Goal: Use online tool/utility: Utilize a website feature to perform a specific function

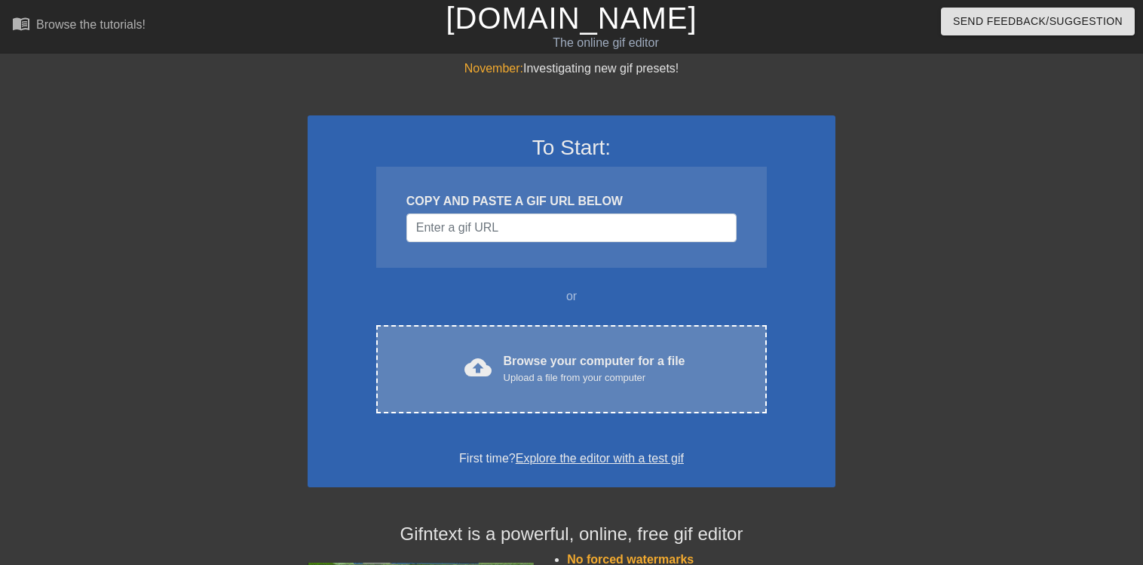
click at [563, 370] on div "Upload a file from your computer" at bounding box center [595, 377] width 182 height 15
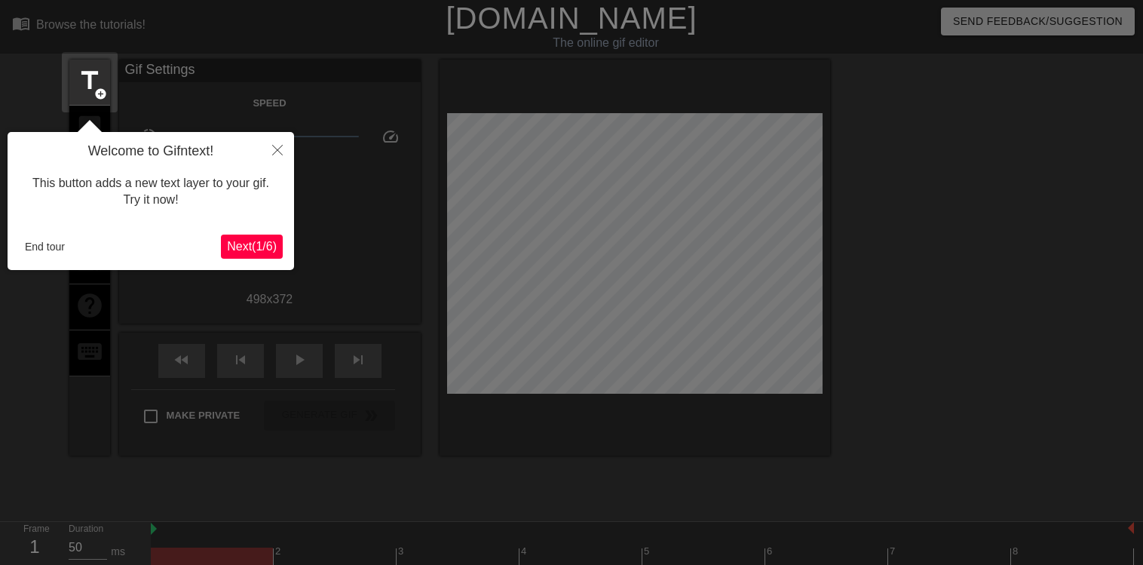
scroll to position [37, 0]
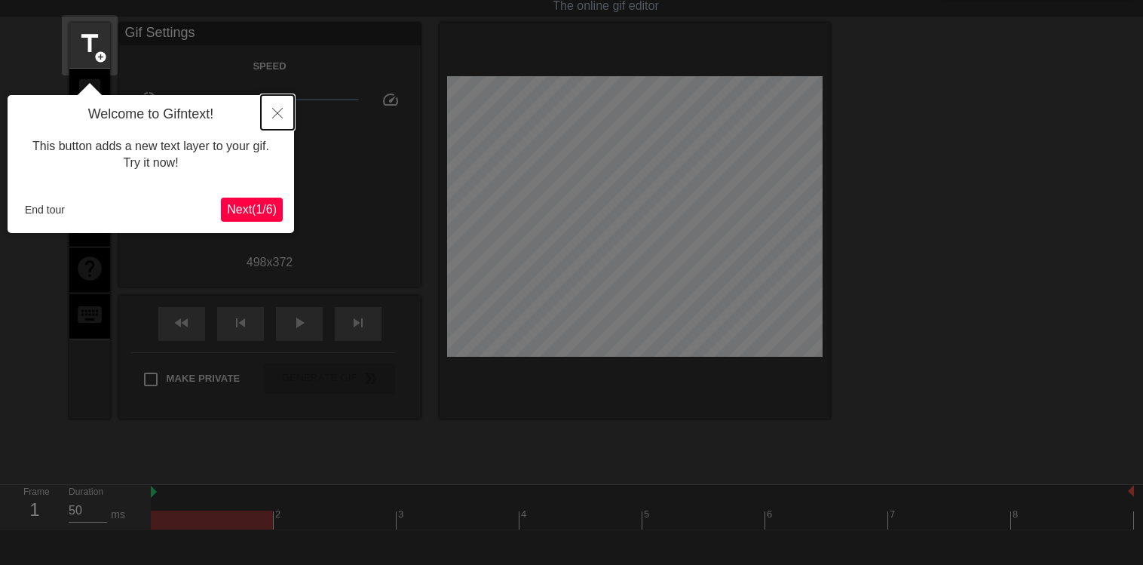
click at [275, 109] on icon "Close" at bounding box center [277, 113] width 11 height 11
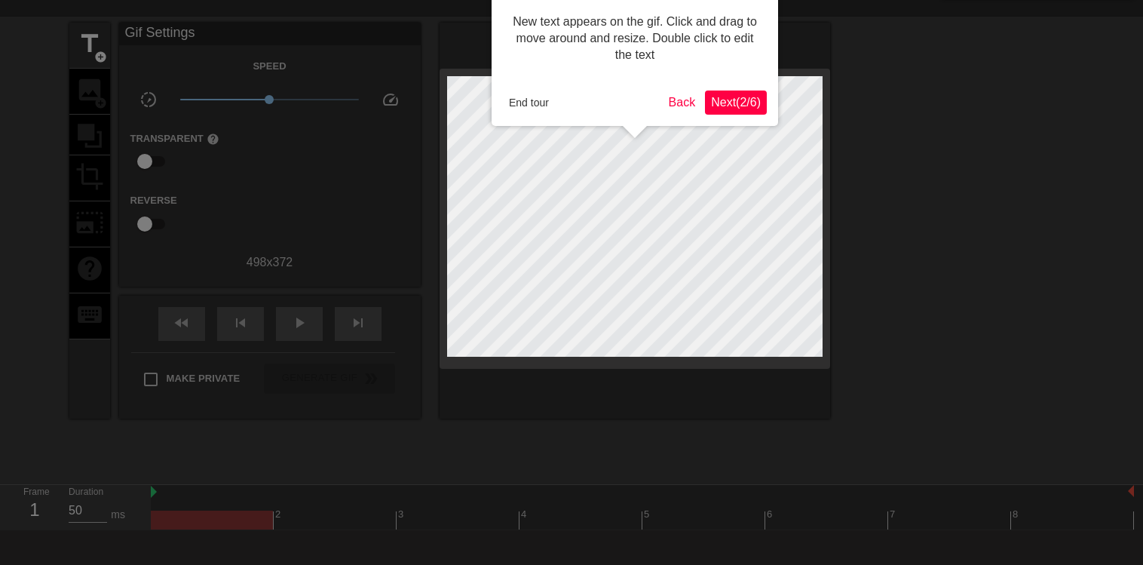
scroll to position [0, 0]
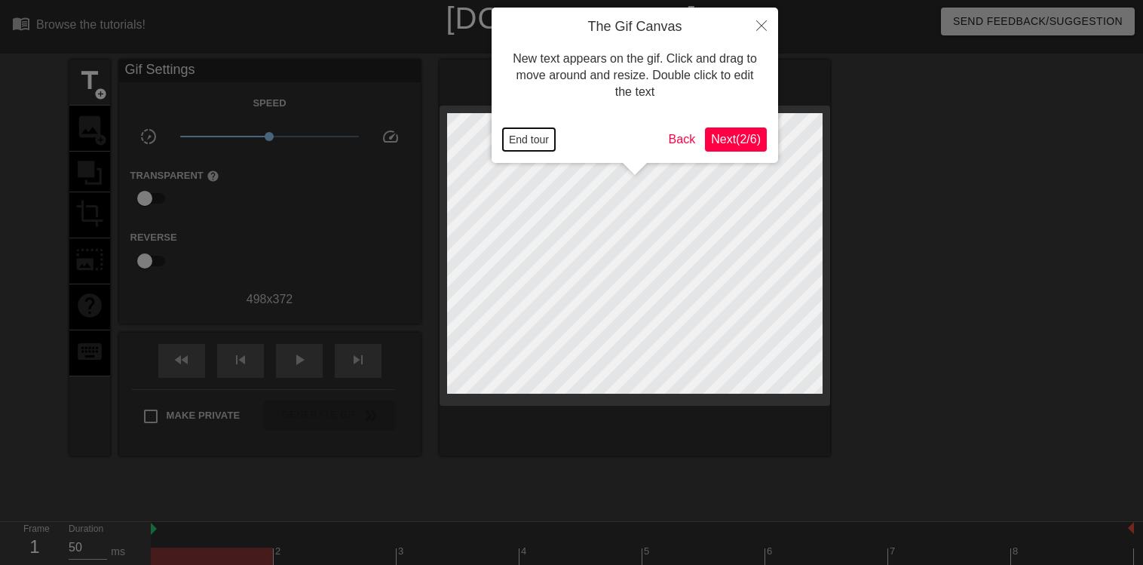
click at [545, 138] on button "End tour" at bounding box center [529, 139] width 52 height 23
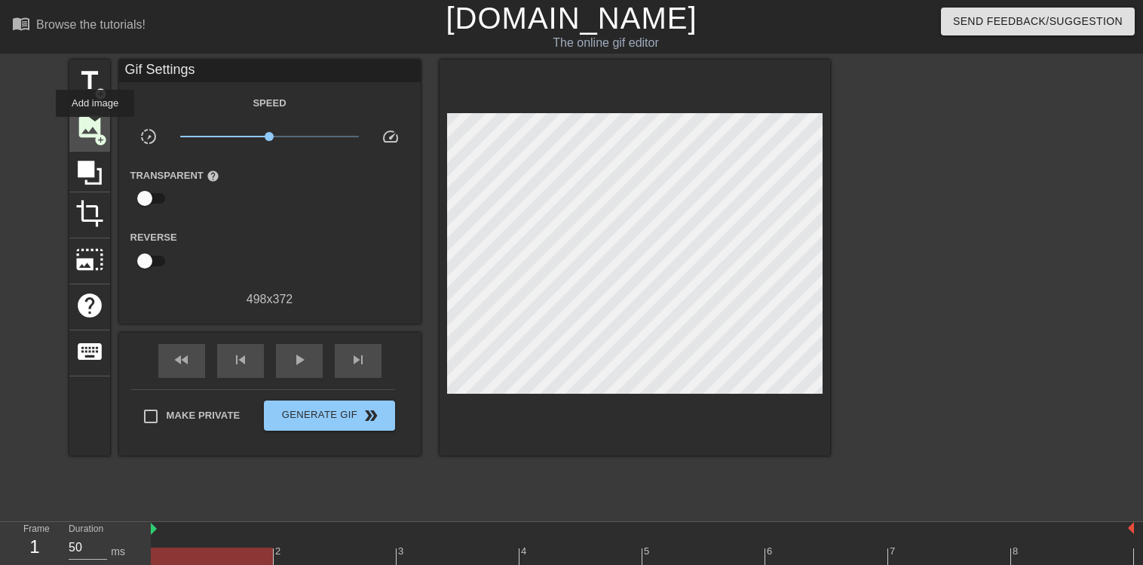
click at [96, 127] on span "image" at bounding box center [89, 126] width 29 height 29
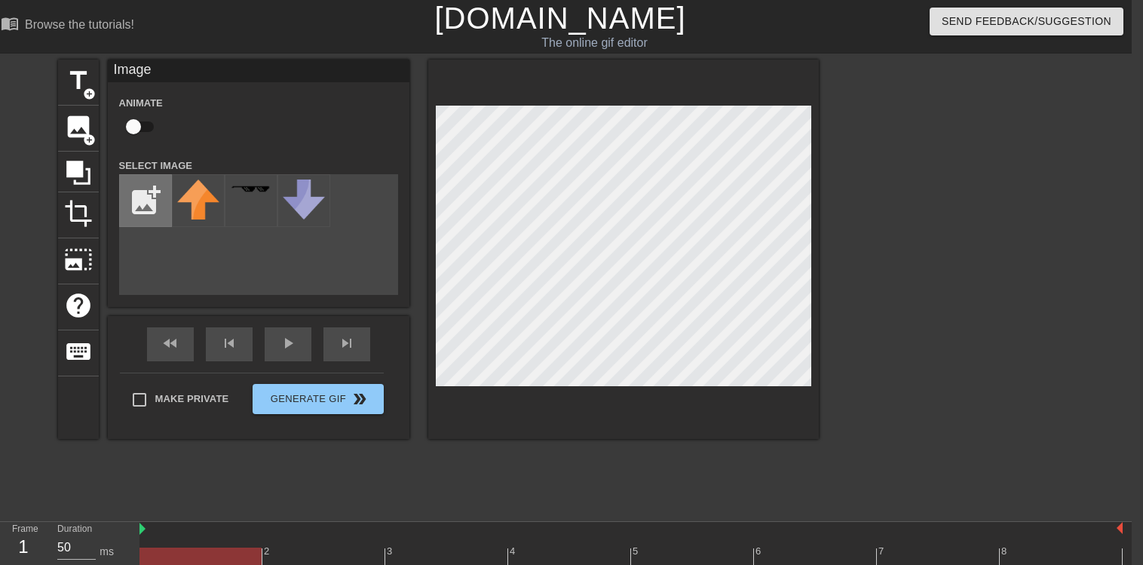
click at [143, 207] on input "file" at bounding box center [145, 200] width 51 height 51
type input "C:\fakepath\Rebecca-Algeo-768x768.jpg"
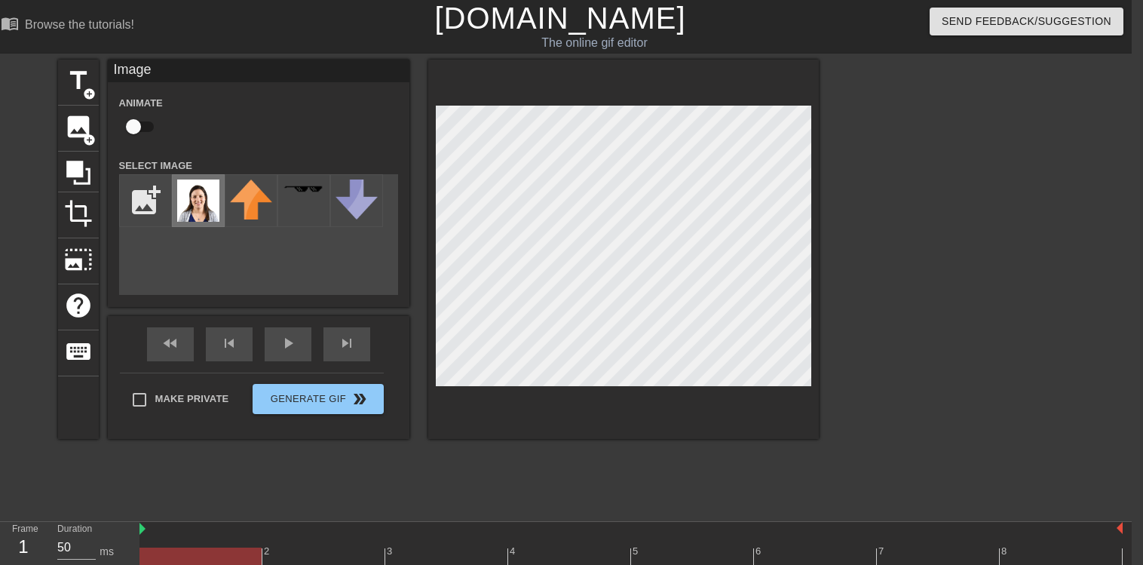
click at [196, 209] on img at bounding box center [198, 200] width 42 height 42
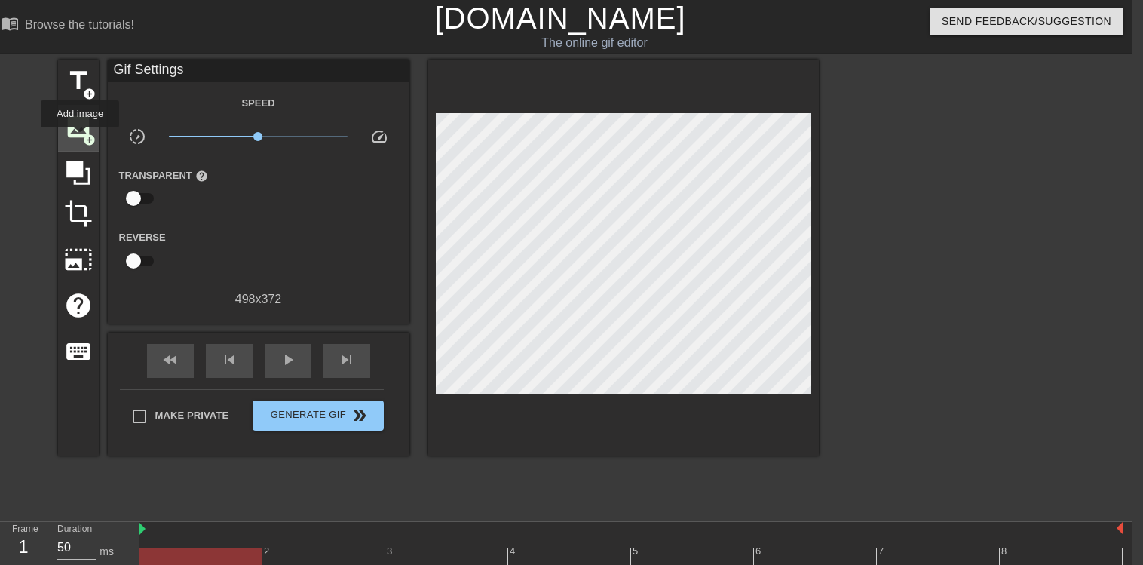
click at [80, 137] on span "image" at bounding box center [78, 126] width 29 height 29
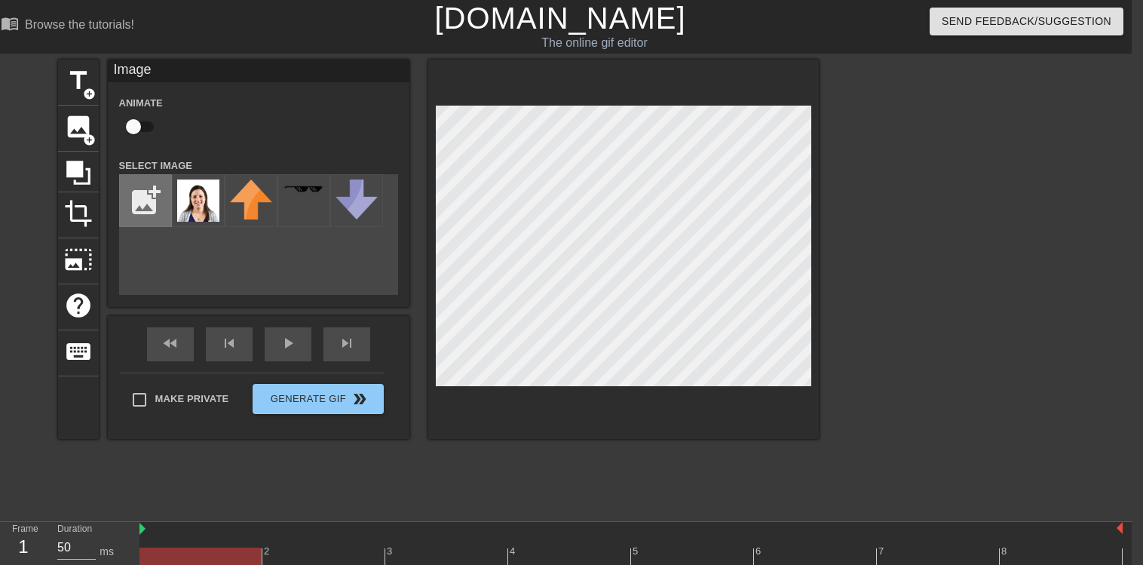
click at [149, 204] on input "file" at bounding box center [145, 200] width 51 height 51
type input "C:\fakepath\Rebecca-Algeo-768x768.png"
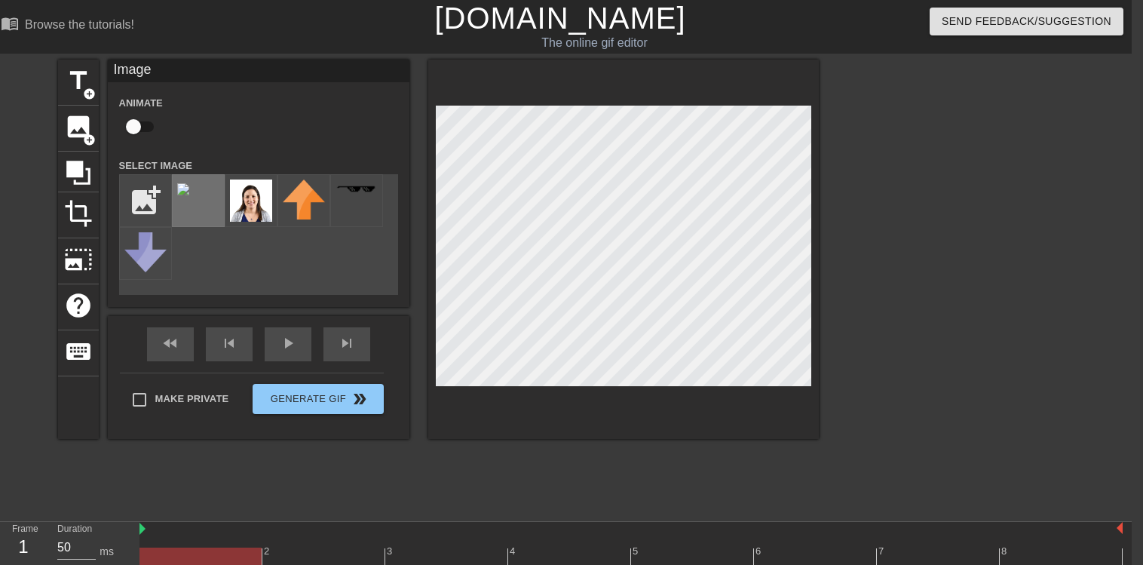
click at [192, 211] on div at bounding box center [198, 200] width 53 height 53
click at [196, 186] on div at bounding box center [198, 200] width 53 height 53
click at [145, 207] on input "file" at bounding box center [145, 200] width 51 height 51
click at [137, 202] on input "file" at bounding box center [145, 200] width 51 height 51
click at [195, 215] on div at bounding box center [198, 200] width 53 height 53
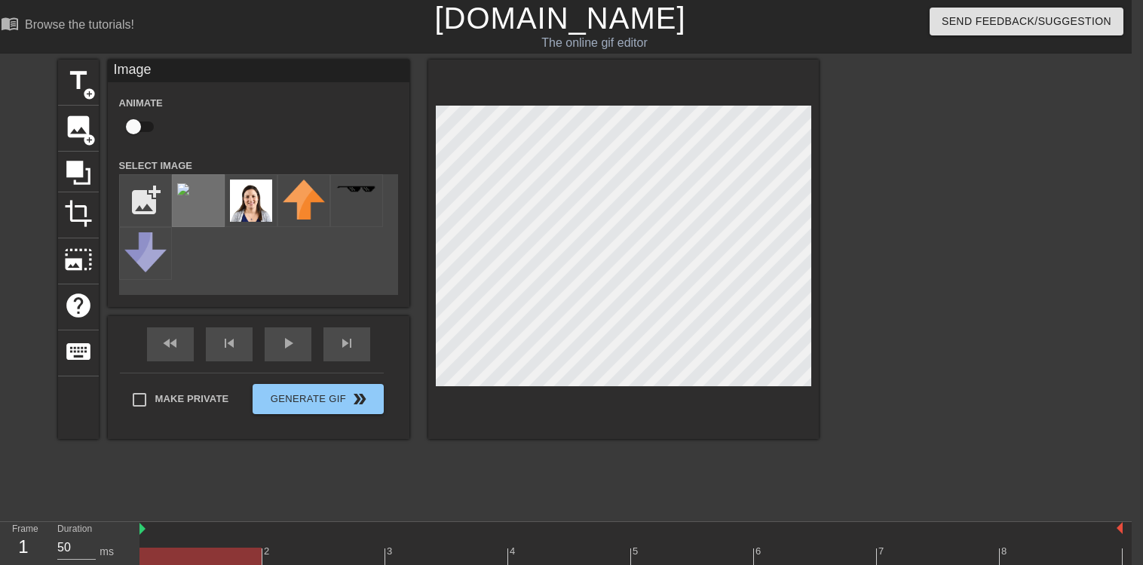
click at [195, 204] on div at bounding box center [198, 200] width 53 height 53
click at [732, 262] on div "title add_circle image add_circle crop photo_size_select_large help keyboard Im…" at bounding box center [438, 249] width 761 height 379
click at [214, 201] on div at bounding box center [198, 200] width 53 height 53
click at [246, 201] on img at bounding box center [251, 200] width 42 height 42
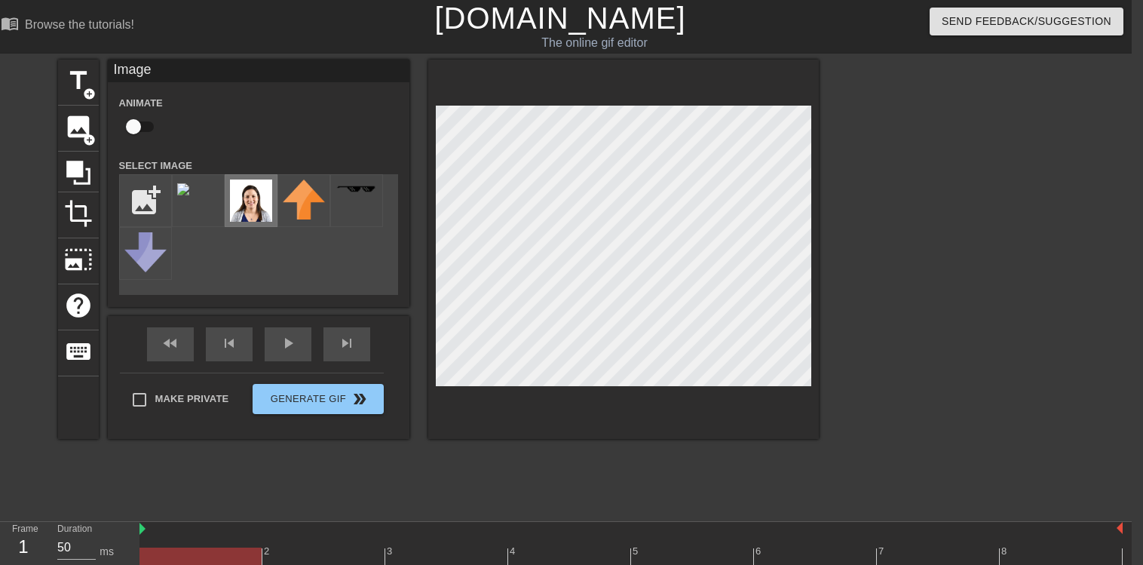
click at [272, 205] on div at bounding box center [251, 200] width 53 height 53
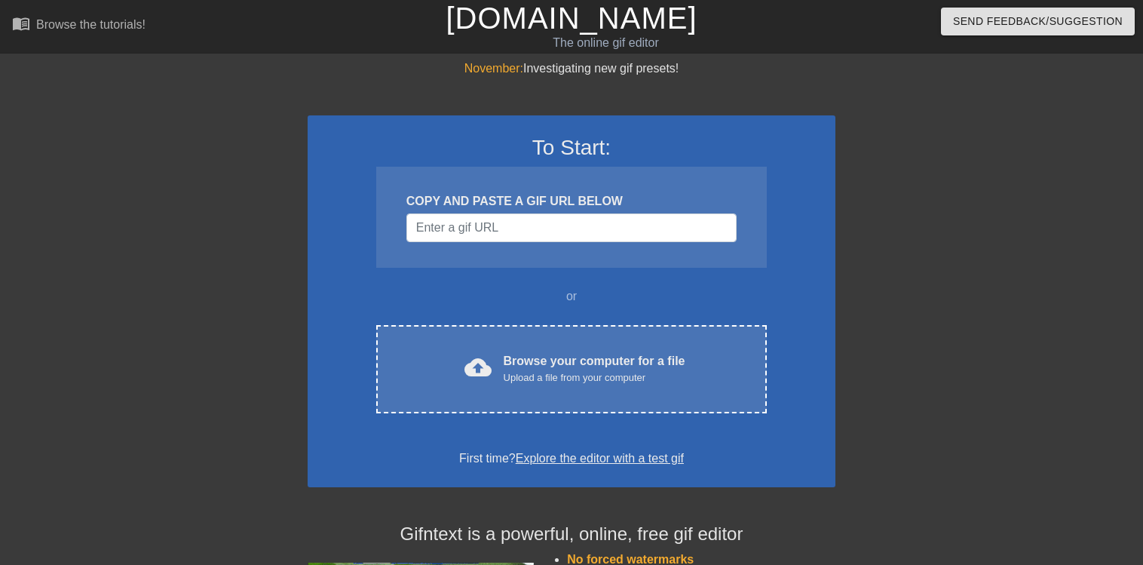
scroll to position [0, 11]
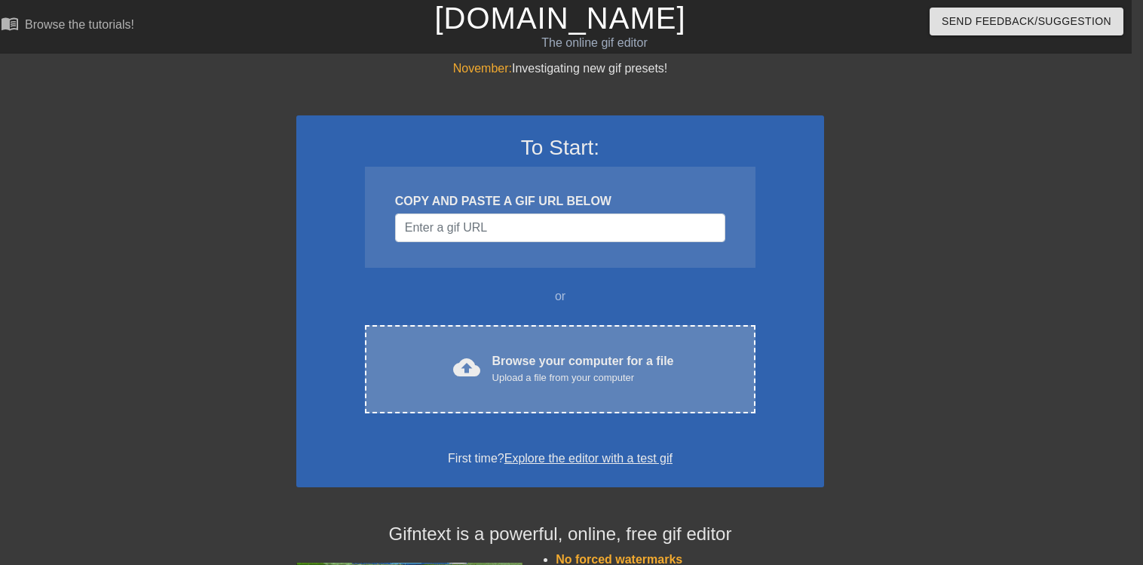
click at [551, 373] on div "Upload a file from your computer" at bounding box center [583, 377] width 182 height 15
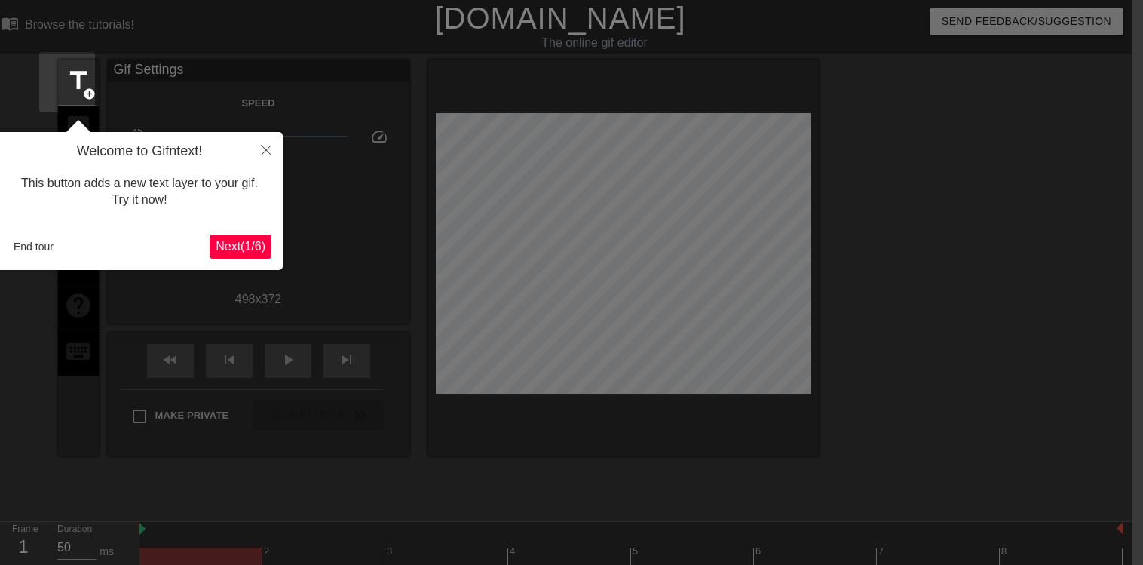
scroll to position [37, 11]
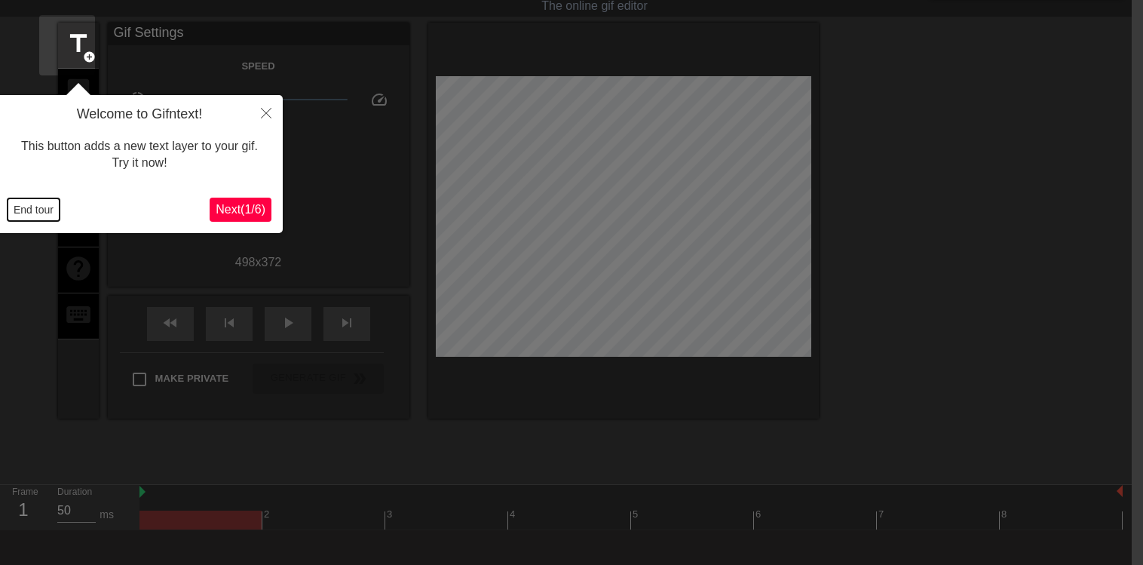
click at [33, 212] on button "End tour" at bounding box center [34, 209] width 52 height 23
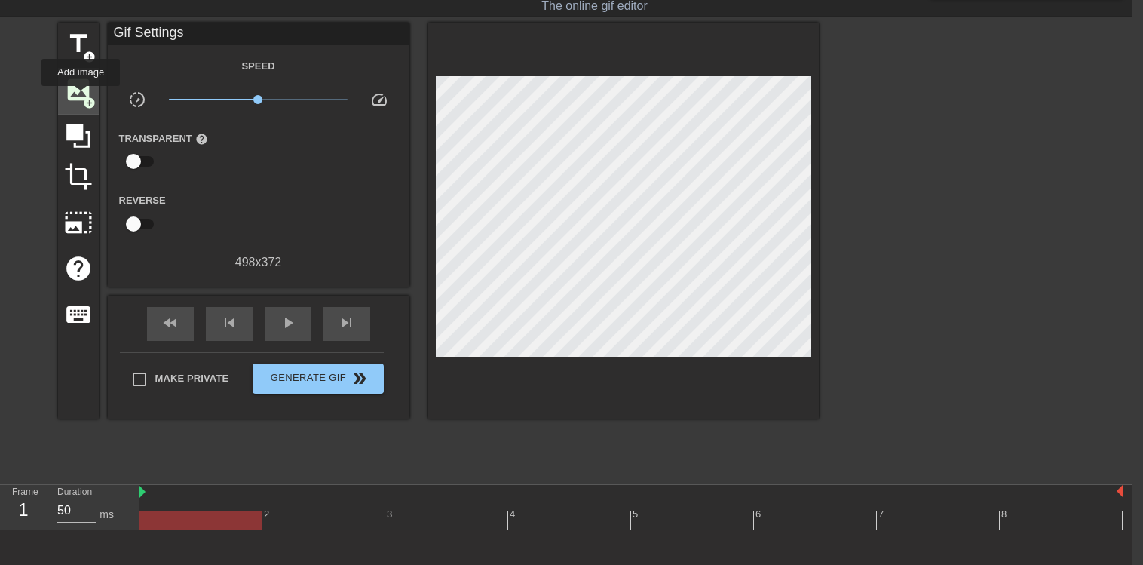
click at [81, 97] on span "image" at bounding box center [78, 89] width 29 height 29
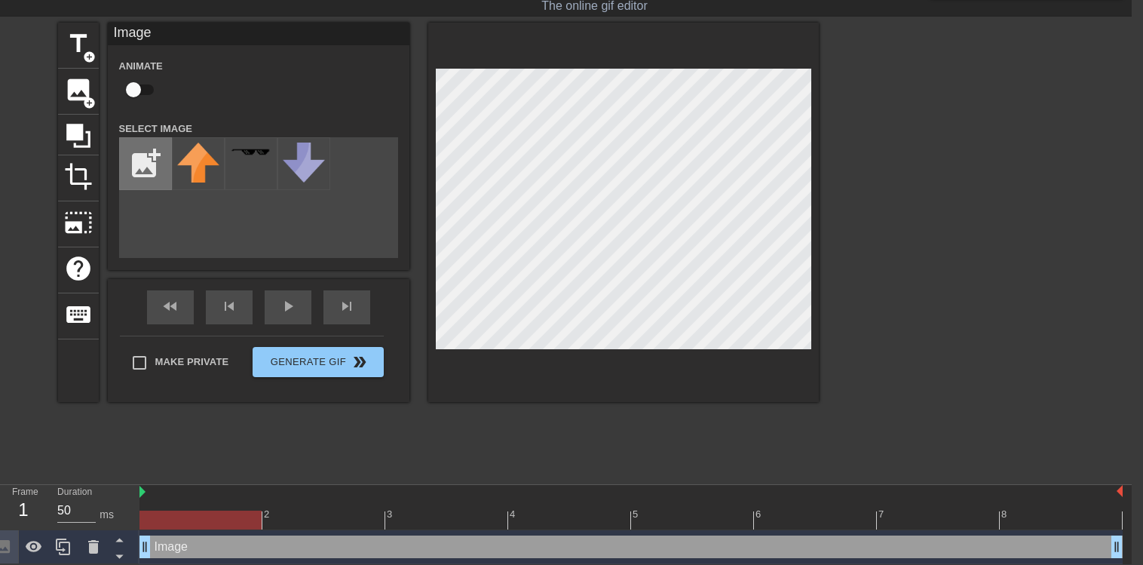
click at [133, 159] on input "file" at bounding box center [145, 163] width 51 height 51
type input "C:\fakepath\Rebecca-Algeo-768x768.png"
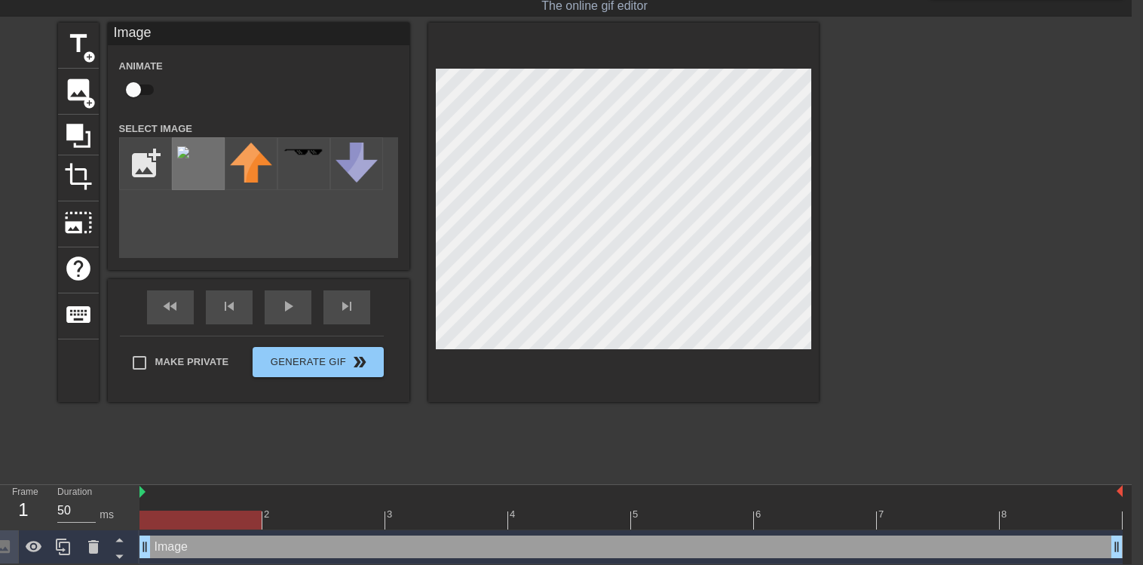
click at [191, 170] on div at bounding box center [198, 163] width 53 height 53
